Goal: Information Seeking & Learning: Learn about a topic

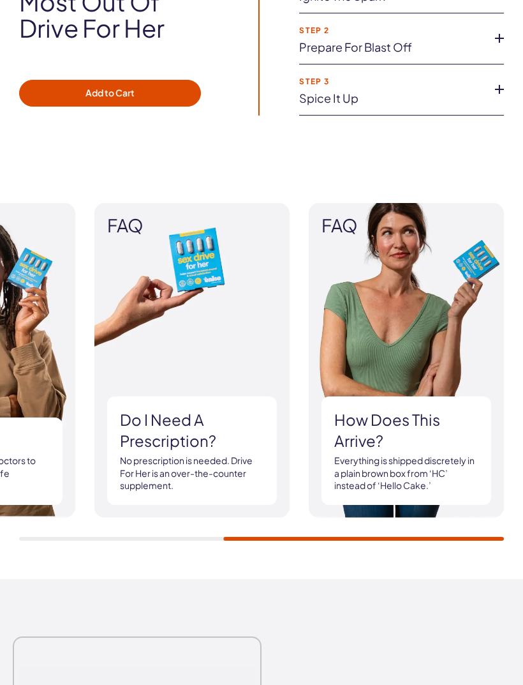
scroll to position [1553, 0]
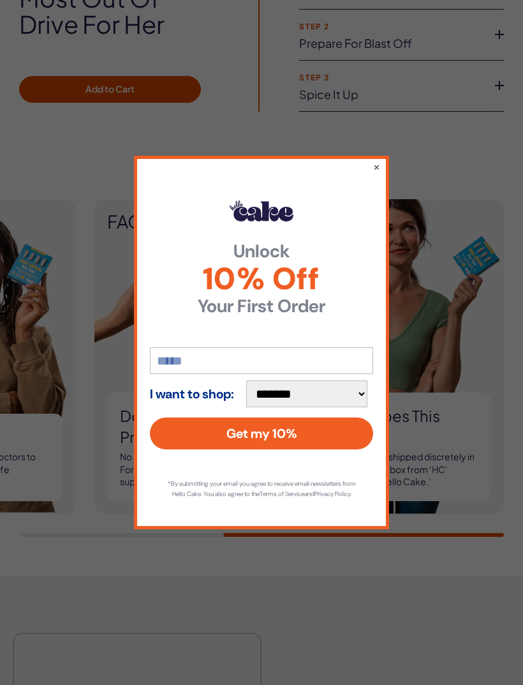
click at [376, 173] on button "×" at bounding box center [376, 166] width 7 height 13
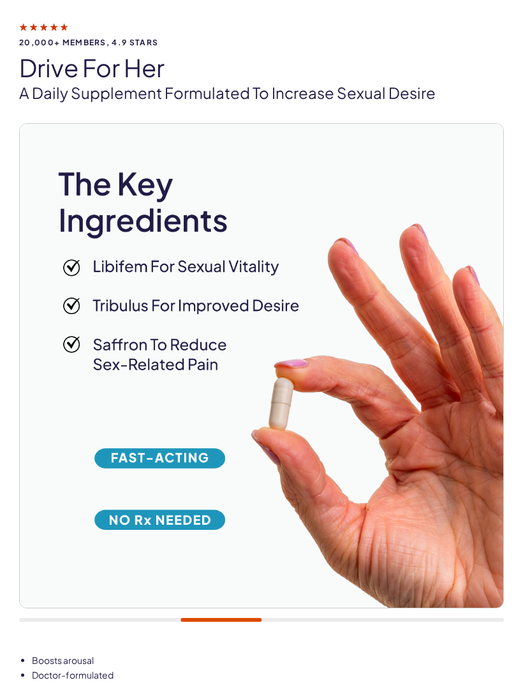
scroll to position [78, 0]
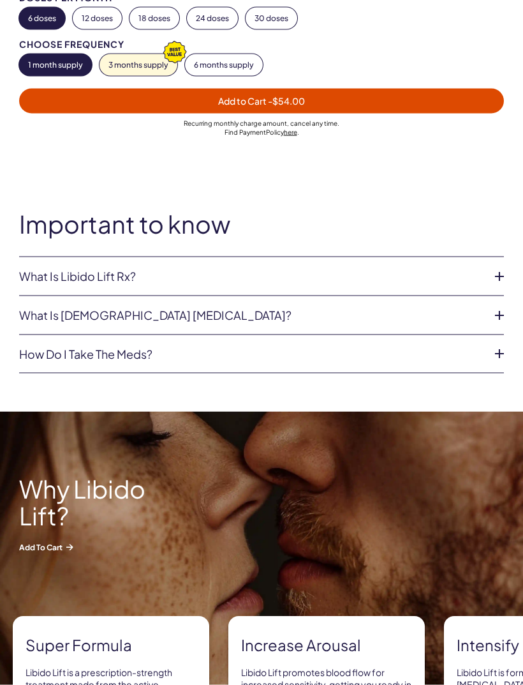
scroll to position [958, 0]
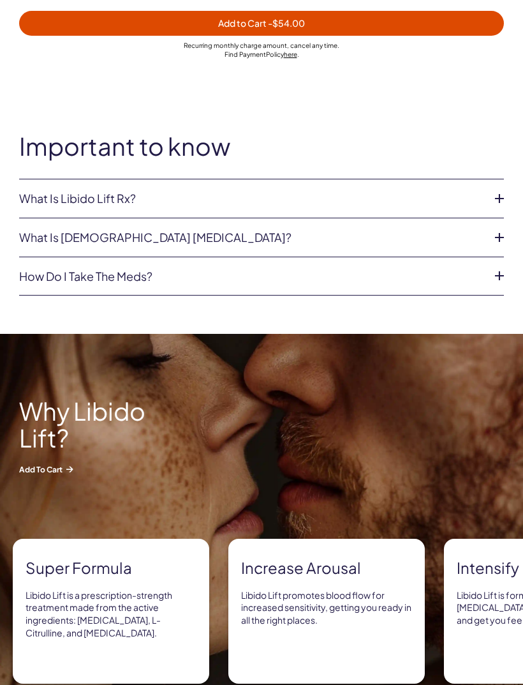
click at [128, 186] on li "What is Libido Lift Rx? Libido Lift Rx is a compounded medication* with L-Citru…" at bounding box center [261, 198] width 485 height 39
click at [162, 181] on li "What is Libido Lift Rx? Libido Lift Rx is a compounded medication* with L-Citru…" at bounding box center [261, 198] width 485 height 39
click at [495, 191] on icon at bounding box center [499, 198] width 19 height 19
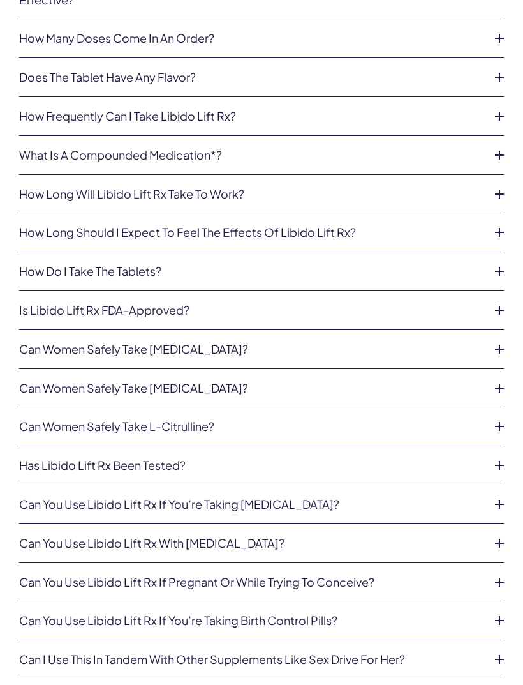
scroll to position [3536, 0]
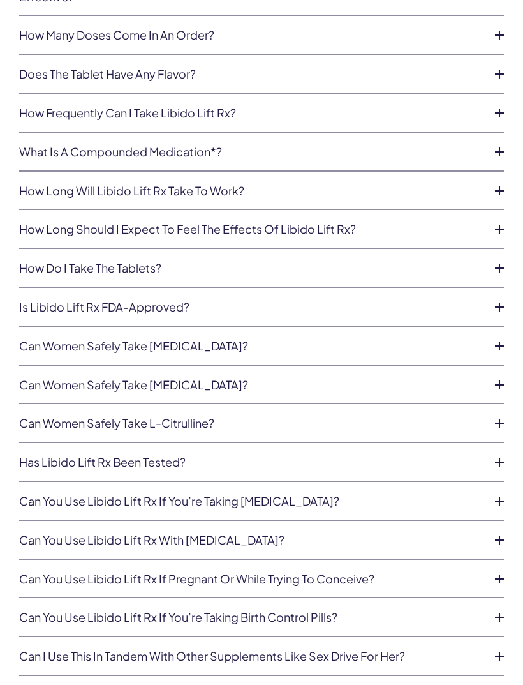
click at [442, 494] on link "Can you use Libido Lift Rx if you’re taking estrogen?" at bounding box center [251, 500] width 464 height 13
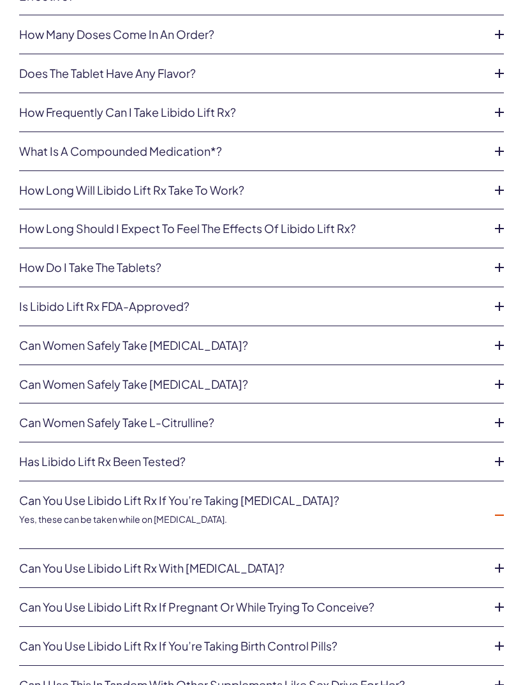
click at [495, 481] on li "Can you use Libido Lift Rx if you’re taking estrogen? Yes, these can be taken w…" at bounding box center [261, 515] width 485 height 68
click at [498, 326] on li "Can women safely take Tadalafil? A doctor must review your medical intake to de…" at bounding box center [261, 345] width 485 height 39
click at [494, 336] on icon at bounding box center [499, 345] width 19 height 19
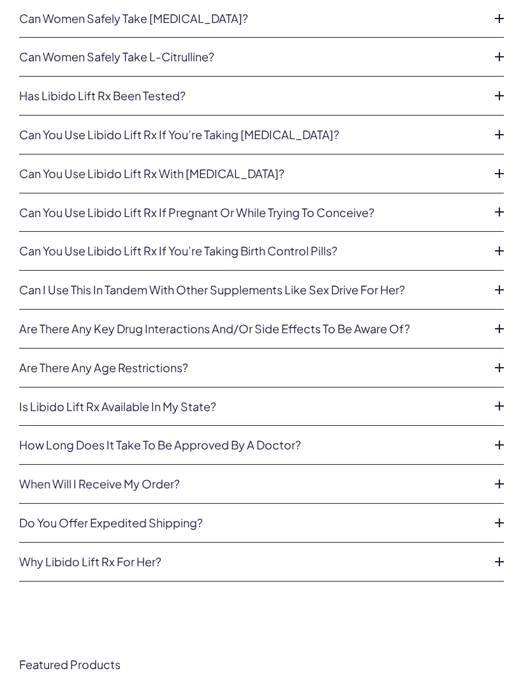
scroll to position [4047, 0]
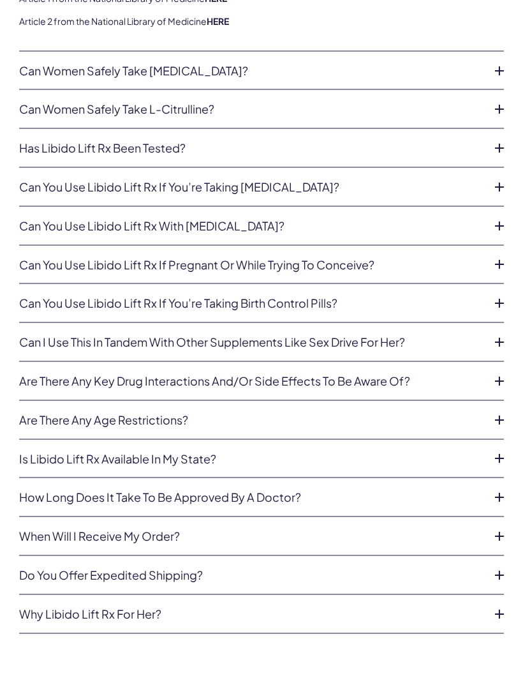
click at [499, 371] on icon at bounding box center [499, 380] width 19 height 19
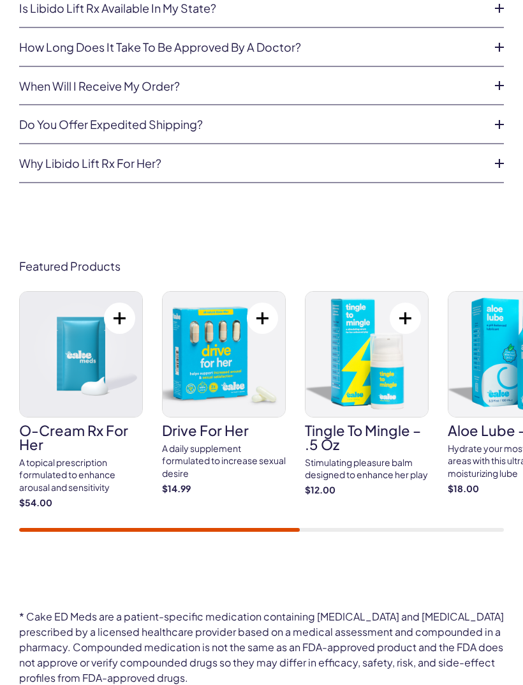
scroll to position [4471, 0]
click at [71, 377] on img at bounding box center [81, 354] width 122 height 125
